Goal: Check status

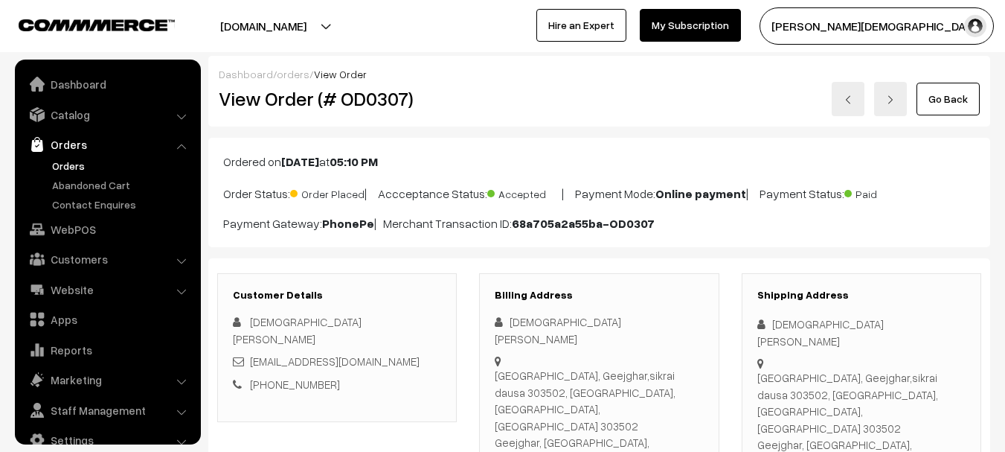
scroll to position [24, 0]
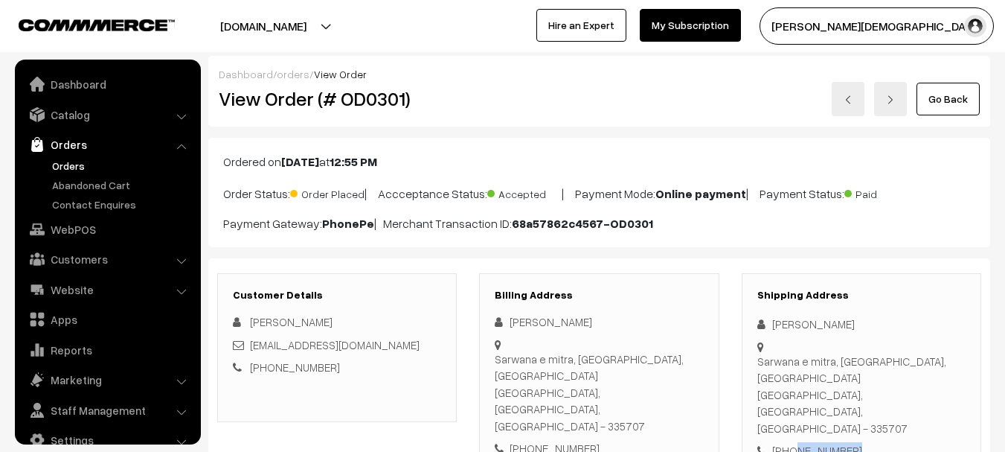
click at [72, 158] on link "Orders" at bounding box center [121, 166] width 147 height 16
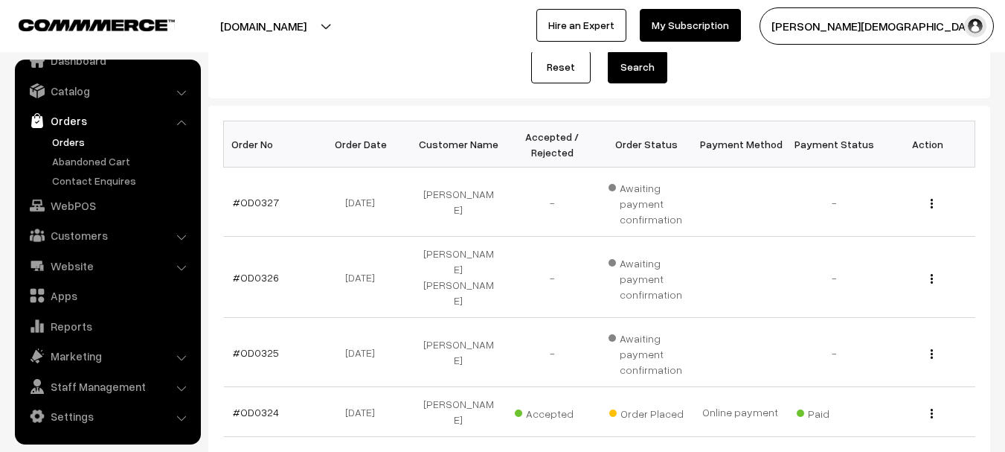
scroll to position [223, 0]
